Goal: Information Seeking & Learning: Check status

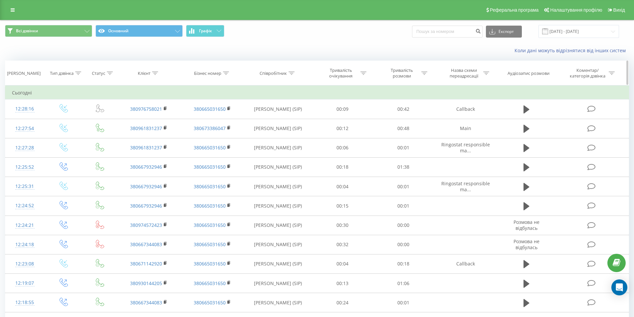
click at [159, 74] on div "Клієнт" at bounding box center [148, 74] width 63 height 6
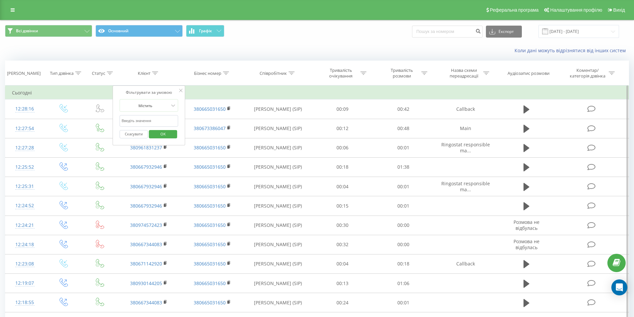
drag, startPoint x: 149, startPoint y: 117, endPoint x: 155, endPoint y: 119, distance: 6.3
click at [149, 117] on input "text" at bounding box center [149, 121] width 59 height 12
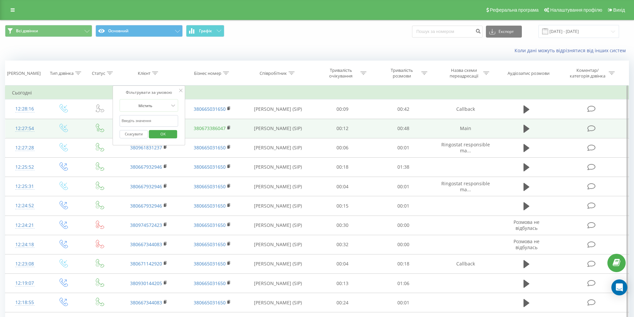
paste input "0667037373"
type input "0667037373"
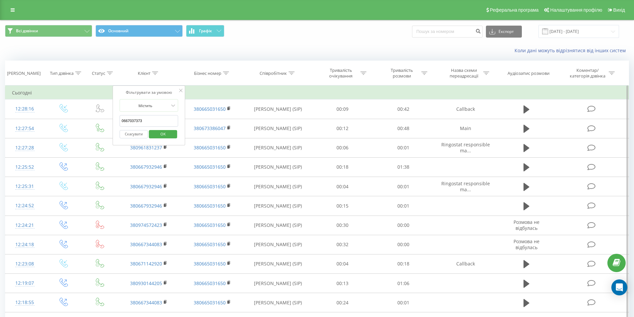
click at [167, 135] on span "OK" at bounding box center [163, 134] width 19 height 10
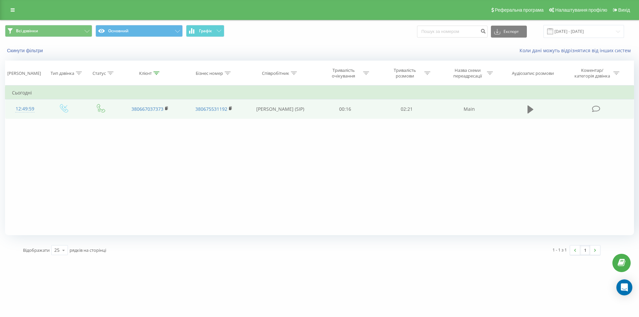
click at [528, 111] on icon at bounding box center [530, 109] width 6 height 8
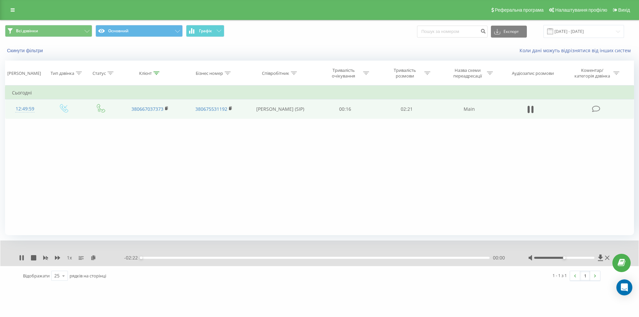
click at [153, 257] on div "- 02:22 00:00 00:00" at bounding box center [317, 258] width 387 height 7
click at [154, 259] on div "- 02:21 00:00 00:00" at bounding box center [317, 258] width 387 height 7
click at [159, 258] on div "00:07" at bounding box center [315, 258] width 348 height 2
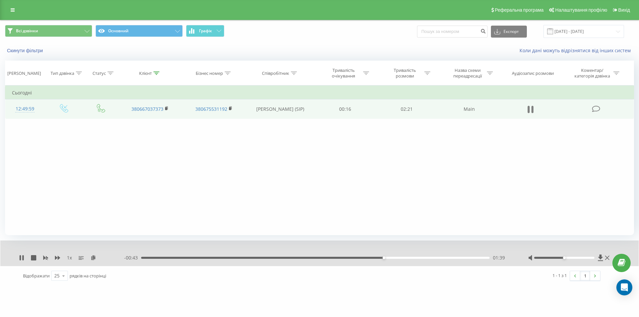
click at [531, 109] on icon at bounding box center [532, 109] width 2 height 7
